Goal: Complete application form

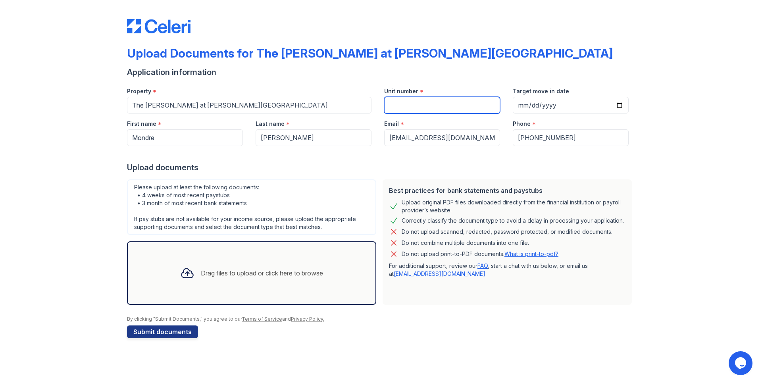
click at [411, 101] on input "Unit number" at bounding box center [442, 105] width 116 height 17
type input "2327"
click at [543, 107] on input "Target move in date" at bounding box center [571, 105] width 116 height 17
click at [619, 104] on input "Target move in date" at bounding box center [571, 105] width 116 height 17
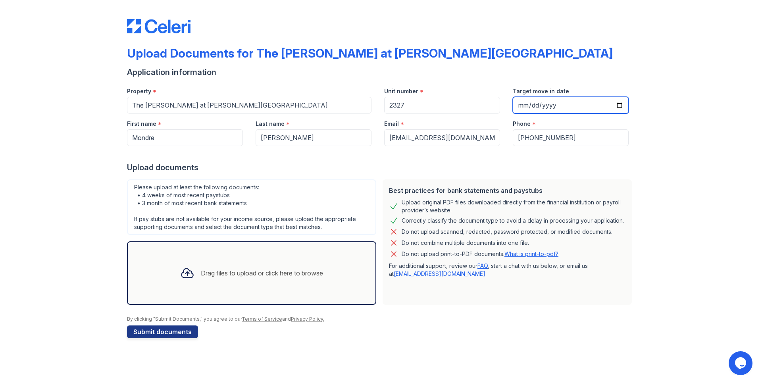
type input "[DATE]"
click at [528, 170] on div "Upload documents" at bounding box center [381, 167] width 508 height 11
click at [281, 258] on div "Drag files to upload or click here to browse" at bounding box center [251, 273] width 249 height 64
click at [283, 249] on div "Drag files to upload or click here to browse" at bounding box center [251, 273] width 249 height 64
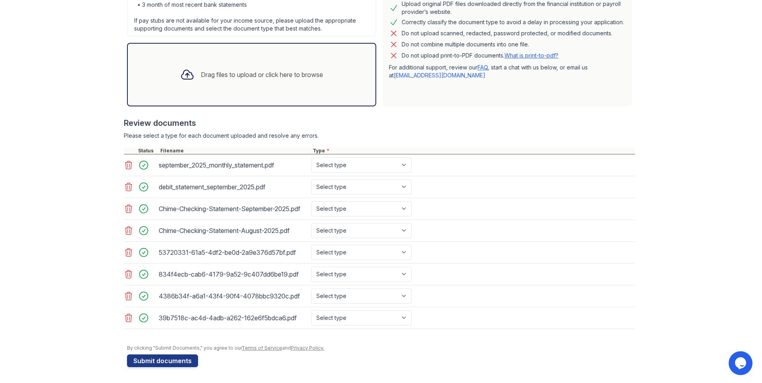
scroll to position [206, 0]
click at [188, 358] on button "Submit documents" at bounding box center [162, 361] width 71 height 13
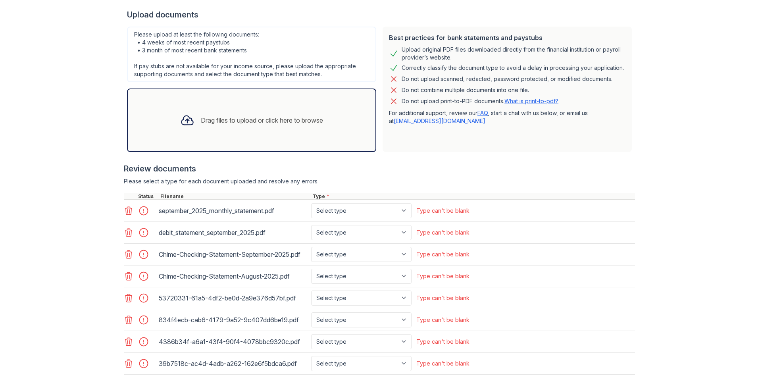
scroll to position [198, 0]
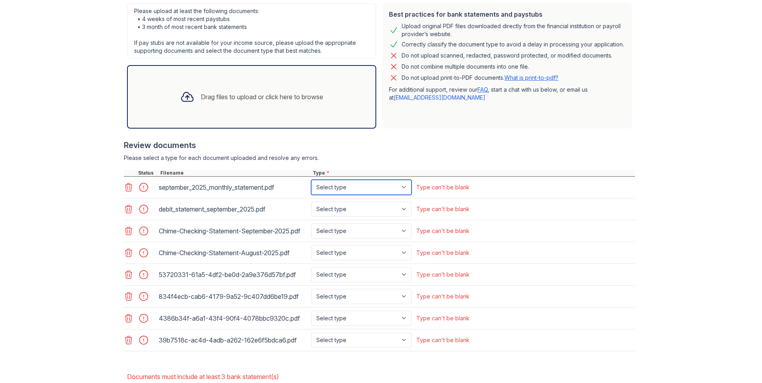
click at [333, 189] on select "Select type Paystub Bank Statement Offer Letter Tax Documents Benefit Award Let…" at bounding box center [361, 187] width 100 height 15
select select "bank_statement"
click at [311, 180] on select "Select type Paystub Bank Statement Offer Letter Tax Documents Benefit Award Let…" at bounding box center [361, 187] width 100 height 15
click at [332, 209] on select "Select type Paystub Bank Statement Offer Letter Tax Documents Benefit Award Let…" at bounding box center [361, 209] width 100 height 15
select select "bank_statement"
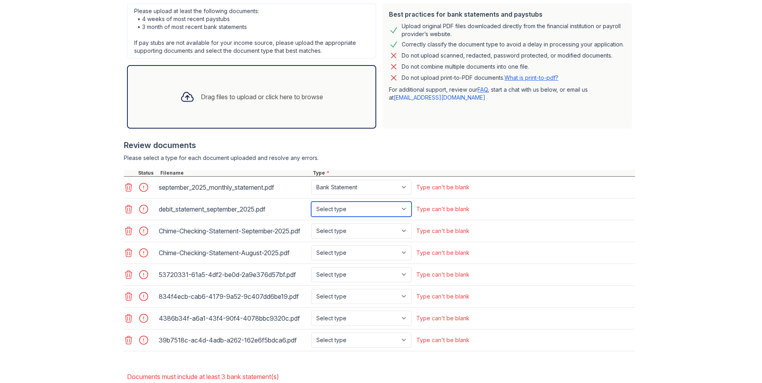
click at [311, 202] on select "Select type Paystub Bank Statement Offer Letter Tax Documents Benefit Award Let…" at bounding box center [361, 209] width 100 height 15
click at [333, 238] on select "Select type Paystub Bank Statement Offer Letter Tax Documents Benefit Award Let…" at bounding box center [361, 230] width 100 height 15
select select "bank_statement"
click at [311, 227] on select "Select type Paystub Bank Statement Offer Letter Tax Documents Benefit Award Let…" at bounding box center [361, 230] width 100 height 15
click at [331, 260] on select "Select type Paystub Bank Statement Offer Letter Tax Documents Benefit Award Let…" at bounding box center [361, 252] width 100 height 15
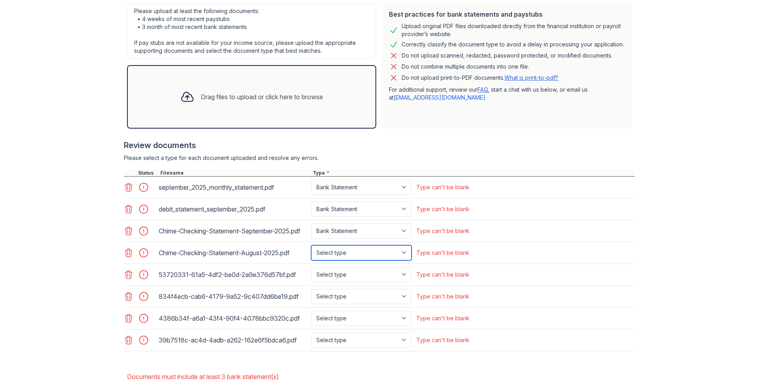
select select "bank_statement"
click at [311, 252] on select "Select type Paystub Bank Statement Offer Letter Tax Documents Benefit Award Let…" at bounding box center [361, 252] width 100 height 15
click at [338, 279] on select "Select type Paystub Bank Statement Offer Letter Tax Documents Benefit Award Let…" at bounding box center [361, 274] width 100 height 15
select select "paystub"
click at [311, 274] on select "Select type Paystub Bank Statement Offer Letter Tax Documents Benefit Award Let…" at bounding box center [361, 274] width 100 height 15
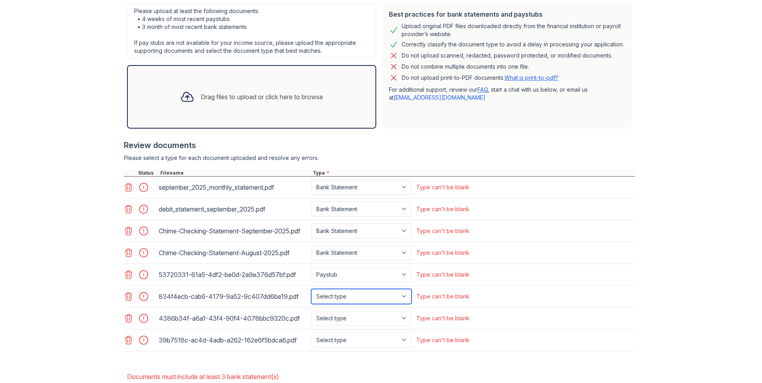
click at [340, 302] on select "Select type Paystub Bank Statement Offer Letter Tax Documents Benefit Award Let…" at bounding box center [361, 296] width 100 height 15
select select "paystub"
click at [311, 296] on select "Select type Paystub Bank Statement Offer Letter Tax Documents Benefit Award Let…" at bounding box center [361, 296] width 100 height 15
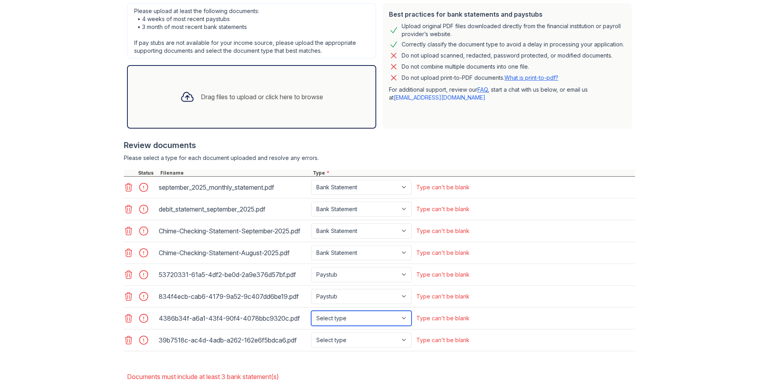
click at [336, 321] on select "Select type Paystub Bank Statement Offer Letter Tax Documents Benefit Award Let…" at bounding box center [361, 318] width 100 height 15
select select "paystub"
click at [311, 318] on select "Select type Paystub Bank Statement Offer Letter Tax Documents Benefit Award Let…" at bounding box center [361, 318] width 100 height 15
click at [333, 348] on select "Select type Paystub Bank Statement Offer Letter Tax Documents Benefit Award Let…" at bounding box center [361, 340] width 100 height 15
select select "paystub"
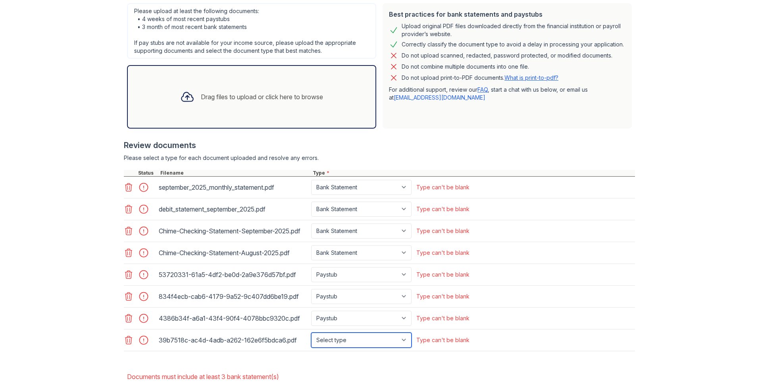
click at [311, 339] on select "Select type Paystub Bank Statement Offer Letter Tax Documents Benefit Award Let…" at bounding box center [361, 340] width 100 height 15
click at [55, 274] on div "Upload Documents for The [PERSON_NAME] at [PERSON_NAME][GEOGRAPHIC_DATA] Please…" at bounding box center [381, 116] width 737 height 629
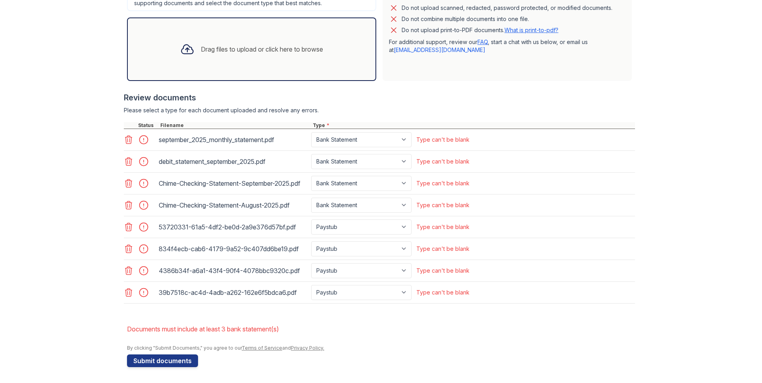
scroll to position [253, 0]
drag, startPoint x: 152, startPoint y: 363, endPoint x: 90, endPoint y: 346, distance: 65.0
click at [90, 346] on div "Upload Documents for The [PERSON_NAME] at [PERSON_NAME][GEOGRAPHIC_DATA] Please…" at bounding box center [381, 68] width 737 height 629
click at [237, 36] on div "Drag files to upload or click here to browse" at bounding box center [252, 49] width 156 height 27
click at [233, 58] on div "Drag files to upload or click here to browse" at bounding box center [251, 49] width 249 height 64
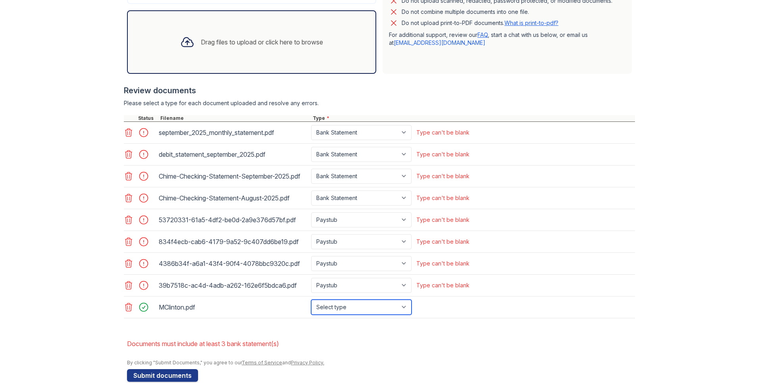
click at [317, 315] on select "Select type Paystub Bank Statement Offer Letter Tax Documents Benefit Award Let…" at bounding box center [361, 307] width 100 height 15
select select "offer_letter"
click at [311, 306] on select "Select type Paystub Bank Statement Offer Letter Tax Documents Benefit Award Let…" at bounding box center [361, 307] width 100 height 15
click at [342, 339] on form "Application information Property * The [PERSON_NAME] at [PERSON_NAME][GEOGRAPHI…" at bounding box center [381, 109] width 508 height 546
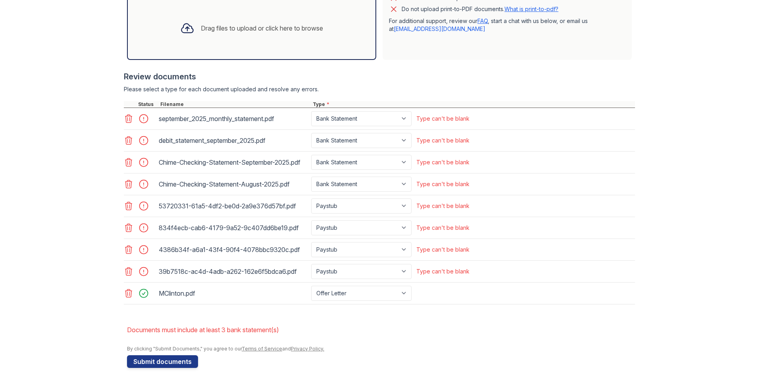
scroll to position [275, 0]
click at [155, 360] on button "Submit documents" at bounding box center [162, 361] width 71 height 13
